Goal: Task Accomplishment & Management: Complete application form

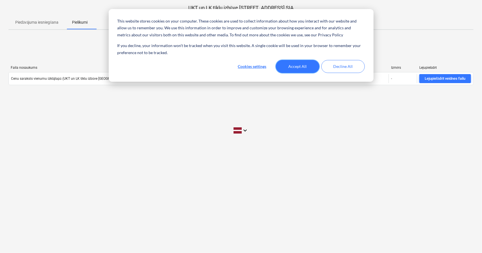
click at [302, 64] on button "Accept All" at bounding box center [297, 66] width 43 height 13
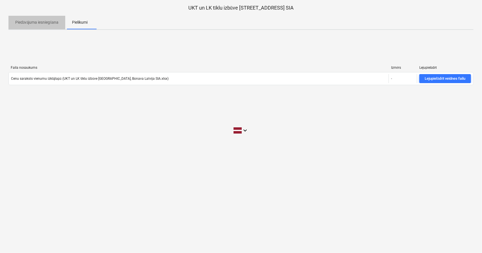
click at [41, 22] on p "Piedāvājuma iesniegšana" at bounding box center [36, 22] width 43 height 6
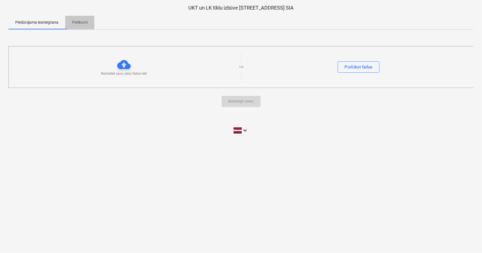
click at [80, 21] on p "Pielikumi" at bounding box center [80, 22] width 16 height 6
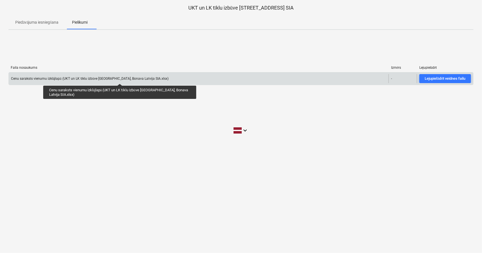
click at [120, 79] on div "Cenu saraksts vienumu izklājlapā (UKT un LK tīklu izbūve [GEOGRAPHIC_DATA], Bon…" at bounding box center [89, 79] width 157 height 4
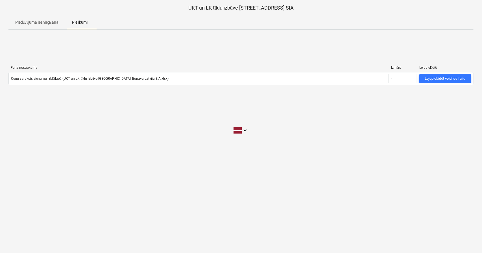
click at [38, 23] on p "Piedāvājuma iesniegšana" at bounding box center [36, 22] width 43 height 6
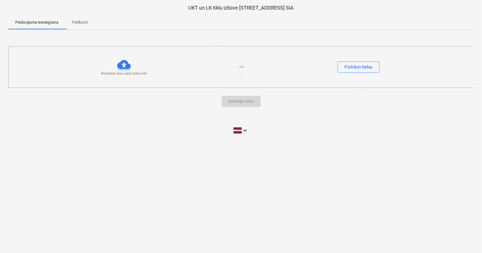
click at [248, 104] on div "Iesniegt cenu" at bounding box center [240, 101] width 465 height 11
click at [365, 69] on div "Pārlūkot failus" at bounding box center [359, 66] width 28 height 7
click at [241, 99] on div "Iesniegt cenu" at bounding box center [240, 101] width 465 height 11
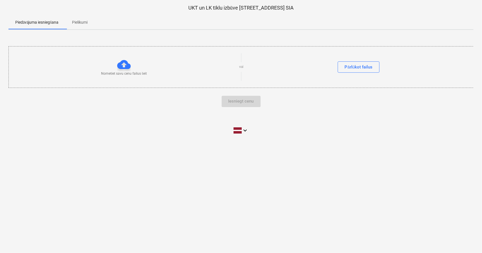
click at [79, 25] on p "Pielikumi" at bounding box center [80, 22] width 16 height 6
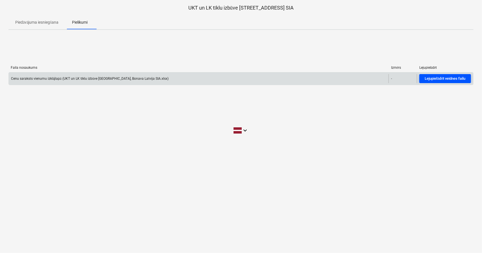
click at [436, 79] on div "Lejupielādēt veidnes failu" at bounding box center [444, 79] width 41 height 6
